Goal: Find specific page/section: Find specific page/section

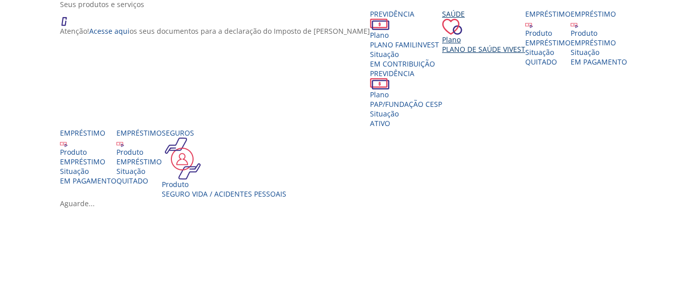
scroll to position [202, 0]
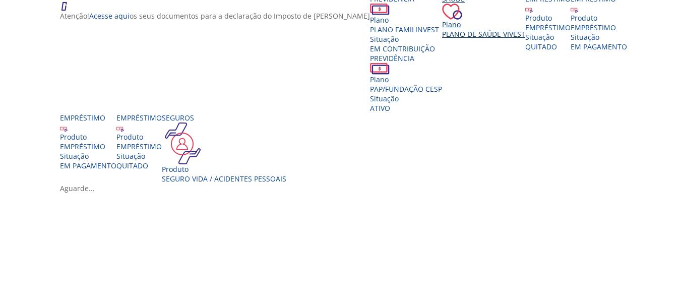
click at [442, 39] on span "Plano de Saúde VIVEST" at bounding box center [483, 34] width 83 height 10
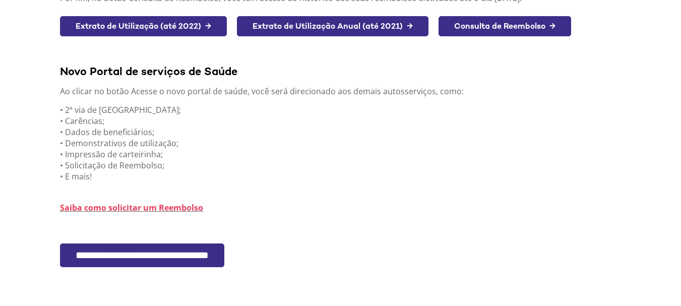
scroll to position [252, 0]
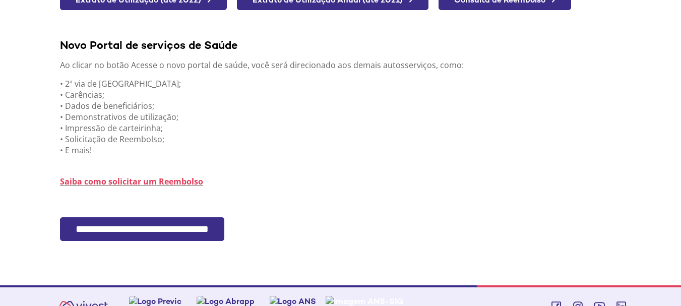
click at [167, 230] on input "**********" at bounding box center [142, 229] width 164 height 24
